Goal: Communication & Community: Ask a question

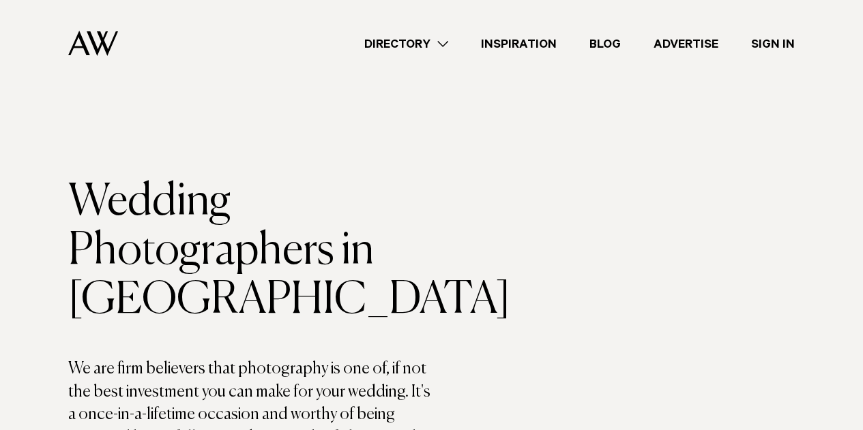
drag, startPoint x: 0, startPoint y: 0, endPoint x: 436, endPoint y: 43, distance: 437.9
click at [436, 43] on link "Directory" at bounding box center [406, 44] width 117 height 18
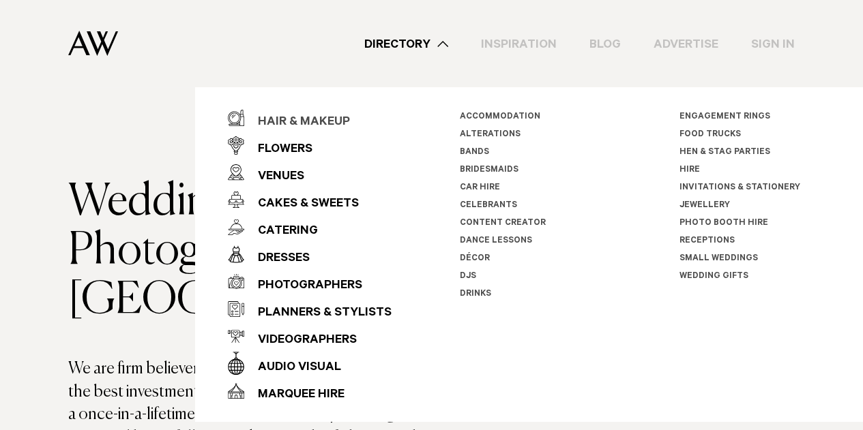
click at [299, 125] on div "Hair & Makeup" at bounding box center [297, 122] width 106 height 27
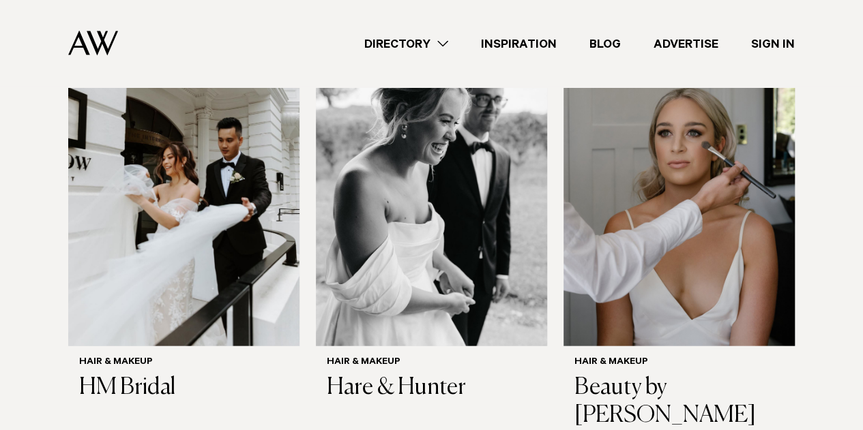
scroll to position [1376, 0]
click at [682, 44] on link "Advertise" at bounding box center [686, 44] width 98 height 18
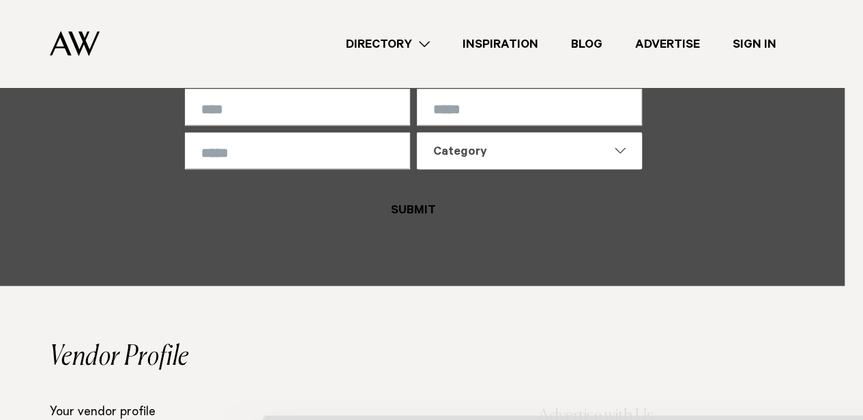
scroll to position [3698, 18]
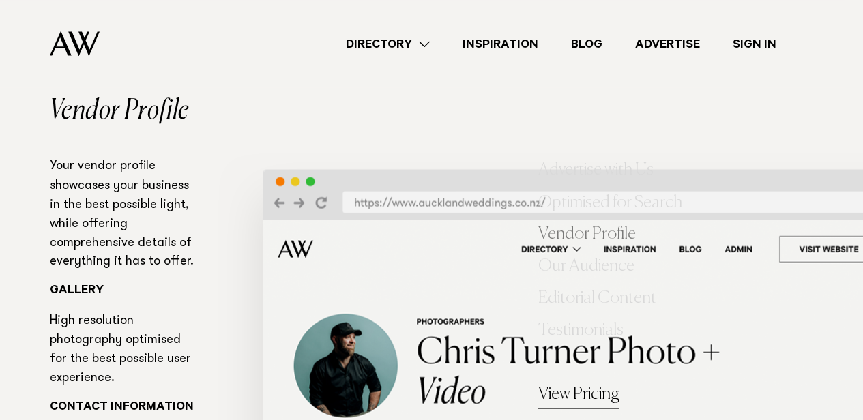
click at [418, 47] on link "Directory" at bounding box center [387, 44] width 117 height 18
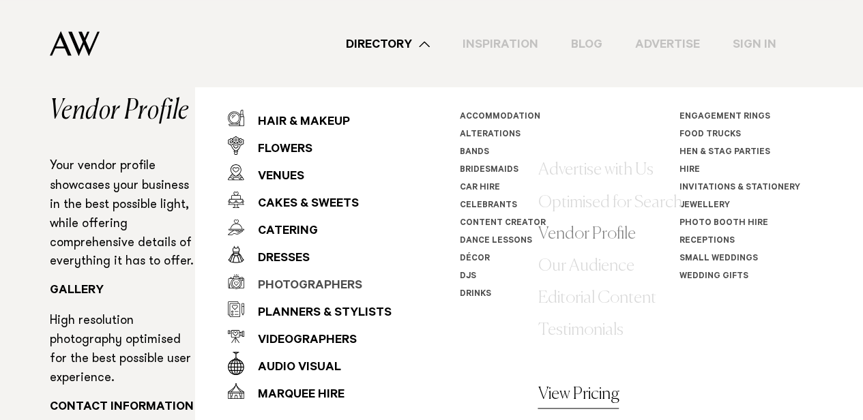
click at [307, 289] on div "Photographers" at bounding box center [303, 286] width 118 height 27
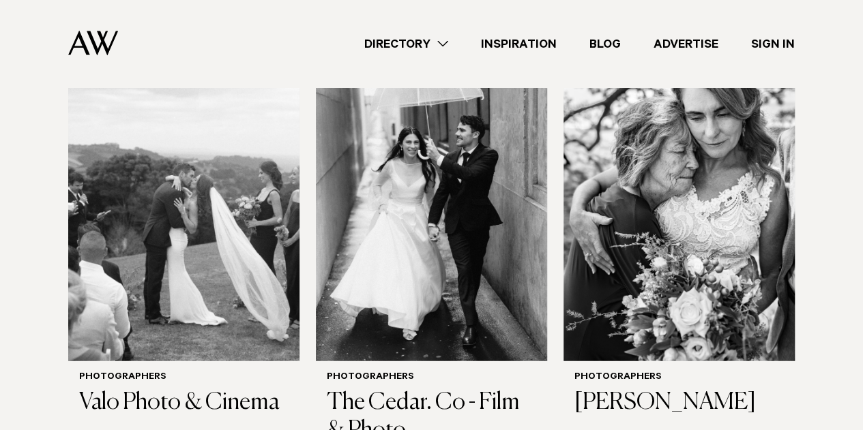
scroll to position [4090, 0]
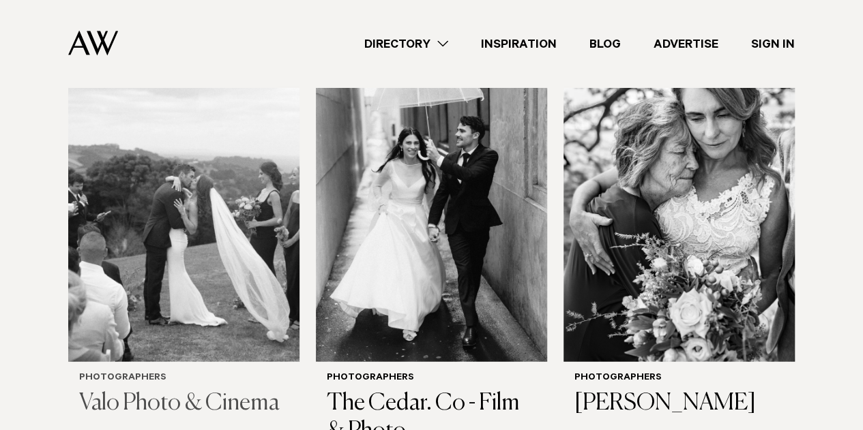
click at [185, 224] on img at bounding box center [183, 207] width 231 height 310
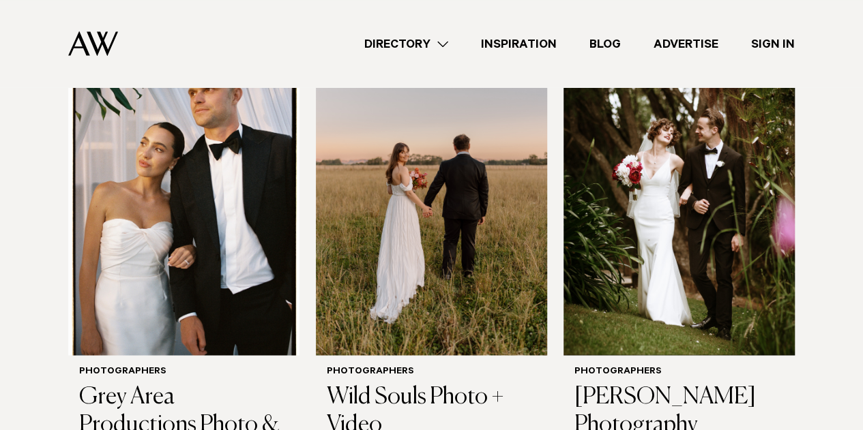
scroll to position [3629, 0]
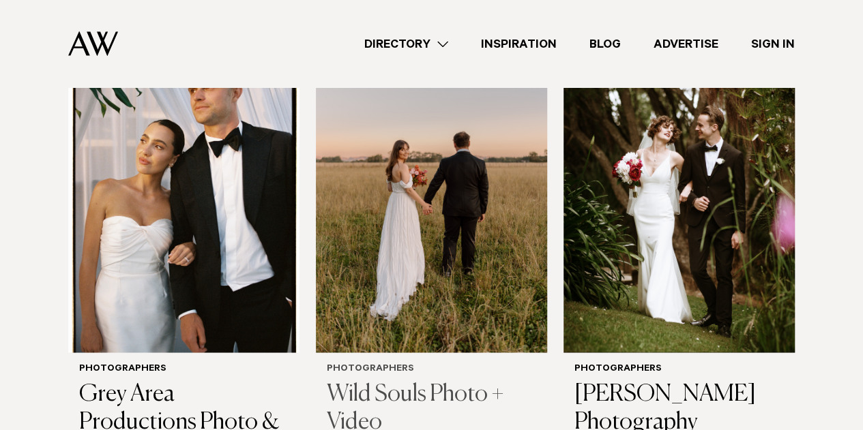
click at [411, 240] on img at bounding box center [431, 197] width 231 height 310
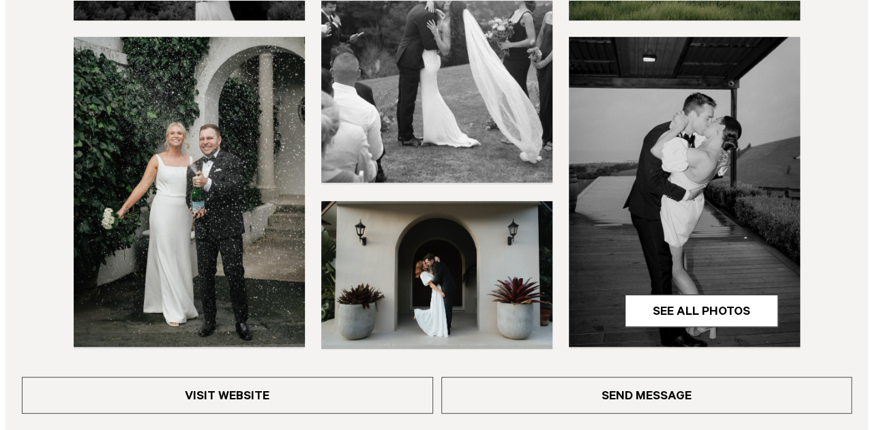
scroll to position [436, 0]
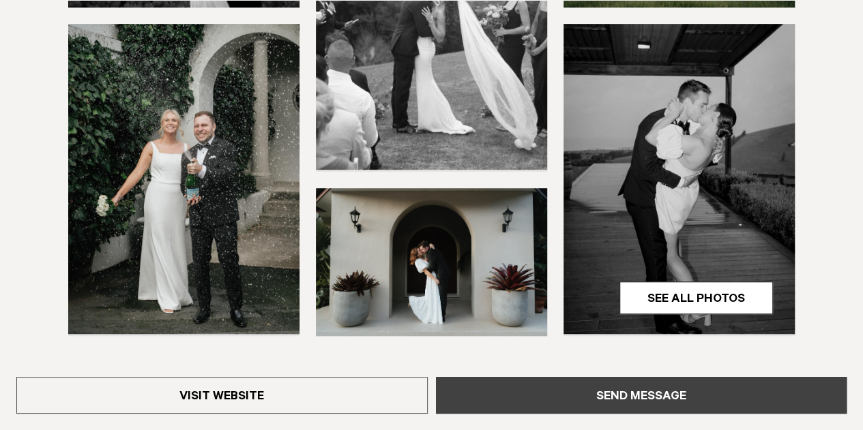
click at [509, 402] on link "Send Message" at bounding box center [641, 395] width 411 height 37
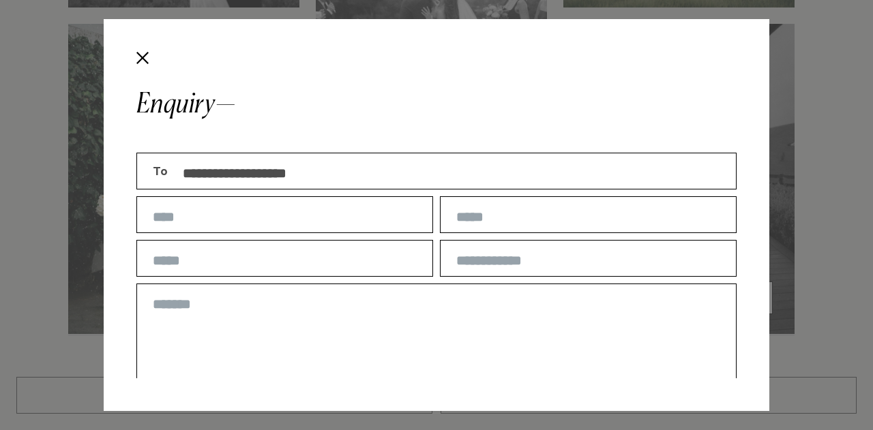
click at [241, 219] on input "text" at bounding box center [284, 214] width 297 height 37
type input "**********"
click at [473, 223] on input "text" at bounding box center [588, 214] width 297 height 37
type input "**********"
click at [282, 259] on input "text" at bounding box center [284, 258] width 297 height 37
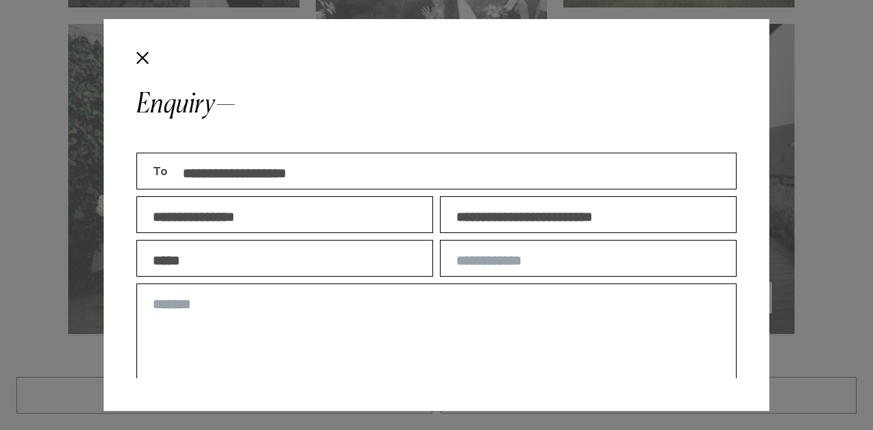
type input "**********"
click at [501, 258] on input "text" at bounding box center [588, 258] width 297 height 37
type input "**********"
click at [318, 321] on textarea at bounding box center [436, 335] width 600 height 102
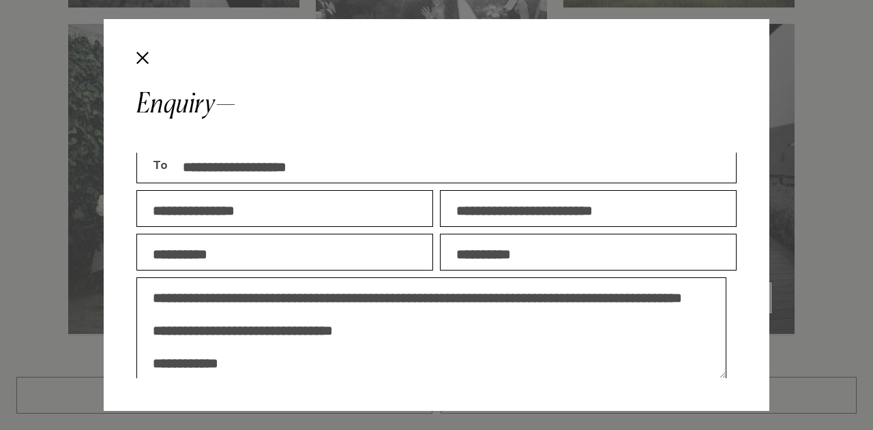
scroll to position [105, 0]
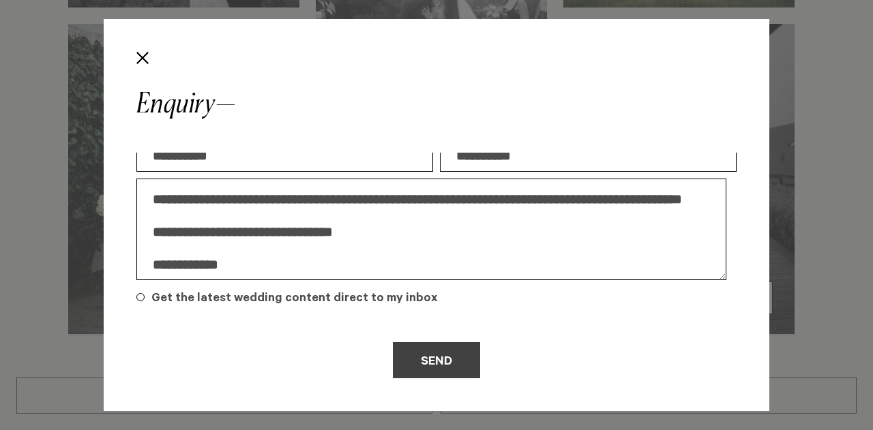
type textarea "**********"
click at [441, 366] on button "Send" at bounding box center [436, 360] width 87 height 37
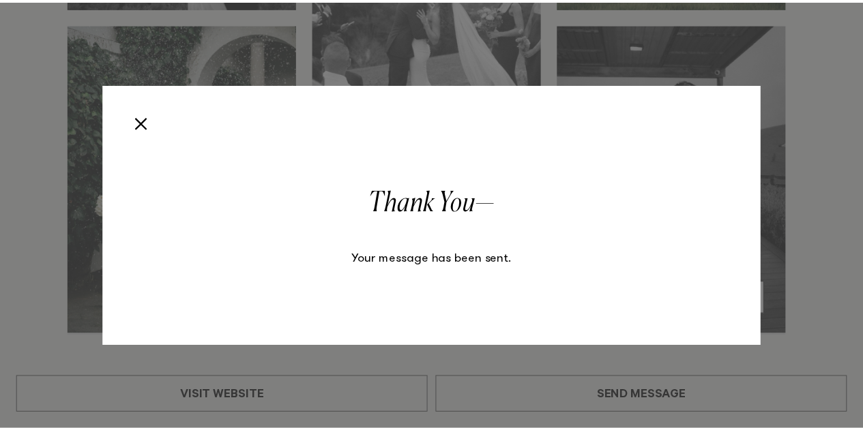
scroll to position [0, 0]
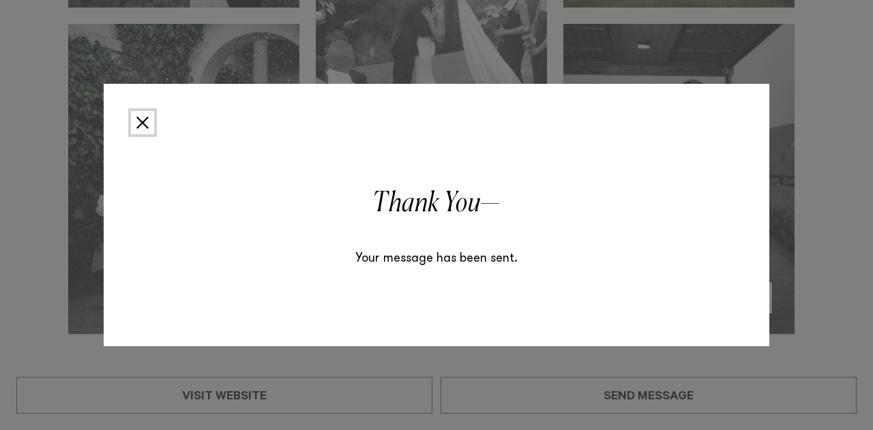
click at [144, 122] on button "Close" at bounding box center [142, 122] width 23 height 23
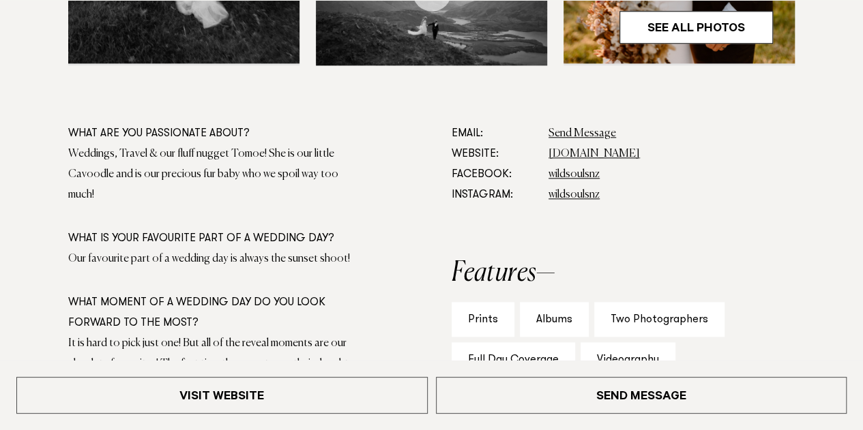
scroll to position [859, 0]
